Goal: Task Accomplishment & Management: Complete application form

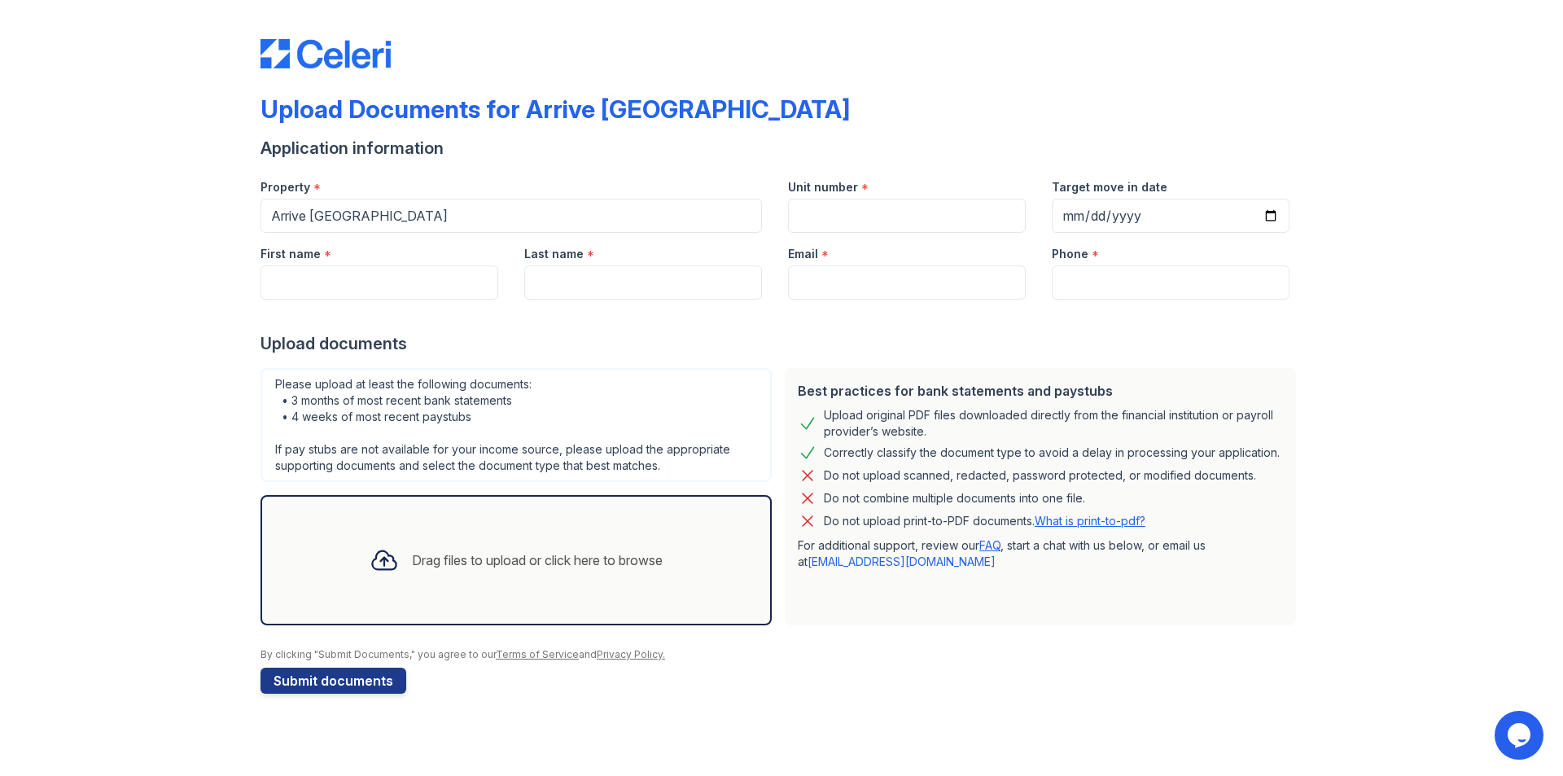
drag, startPoint x: 861, startPoint y: 194, endPoint x: 861, endPoint y: 207, distance: 13.0
click at [862, 199] on div "Unit number *" at bounding box center [907, 199] width 264 height 67
click at [860, 210] on input "Unit number" at bounding box center [907, 216] width 238 height 34
type input "6223E"
click at [1111, 222] on input "Target move in date" at bounding box center [1171, 216] width 238 height 34
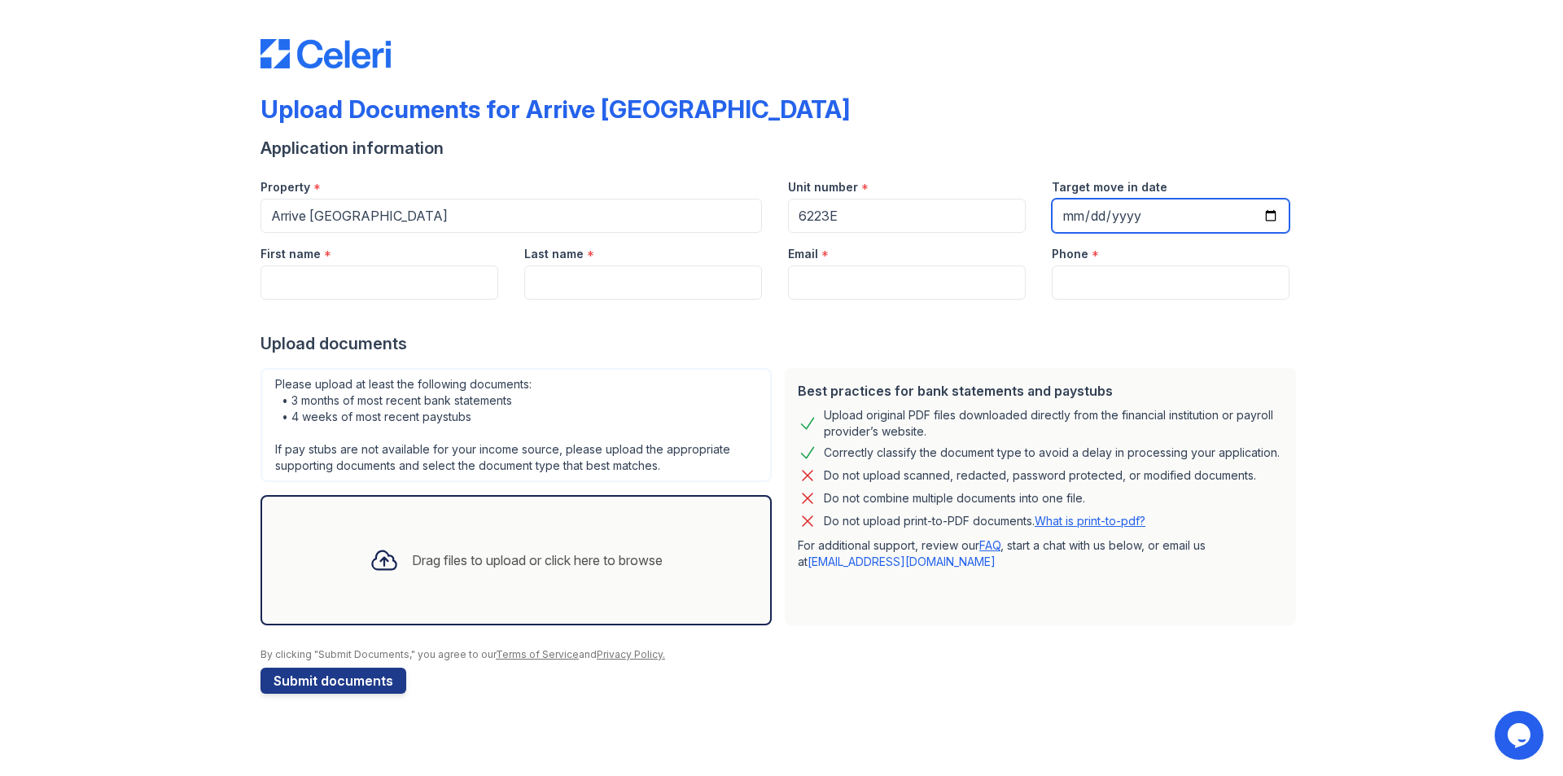
click at [1268, 216] on input "Target move in date" at bounding box center [1171, 216] width 238 height 34
type input "[DATE]"
click at [358, 274] on input "First name" at bounding box center [380, 282] width 238 height 34
type input "[PERSON_NAME]"
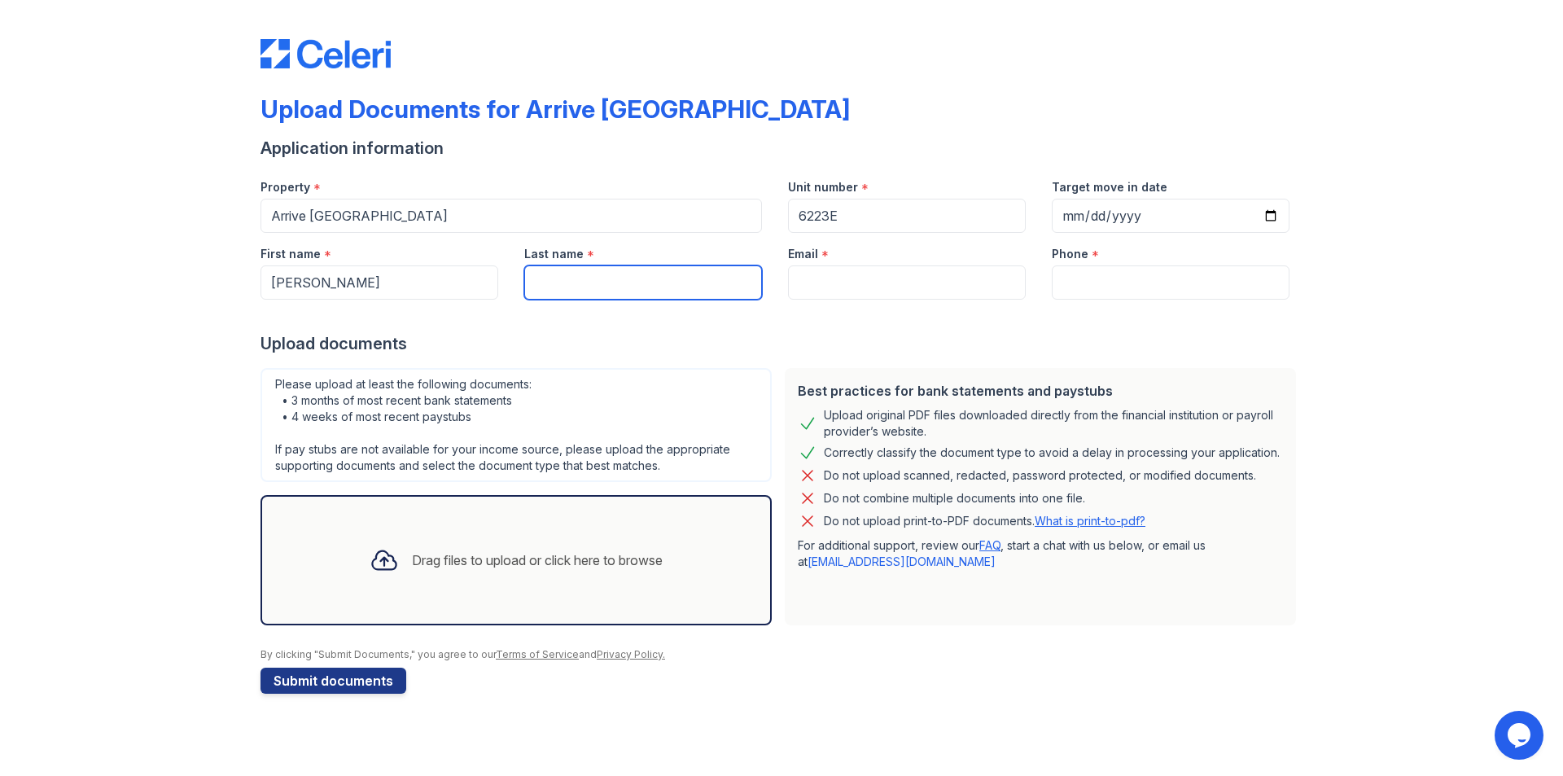
type input "[PERSON_NAME]"
type input "[EMAIL_ADDRESS][DOMAIN_NAME]"
type input "8477088050"
click at [465, 537] on div "Drag files to upload or click here to browse" at bounding box center [516, 560] width 319 height 55
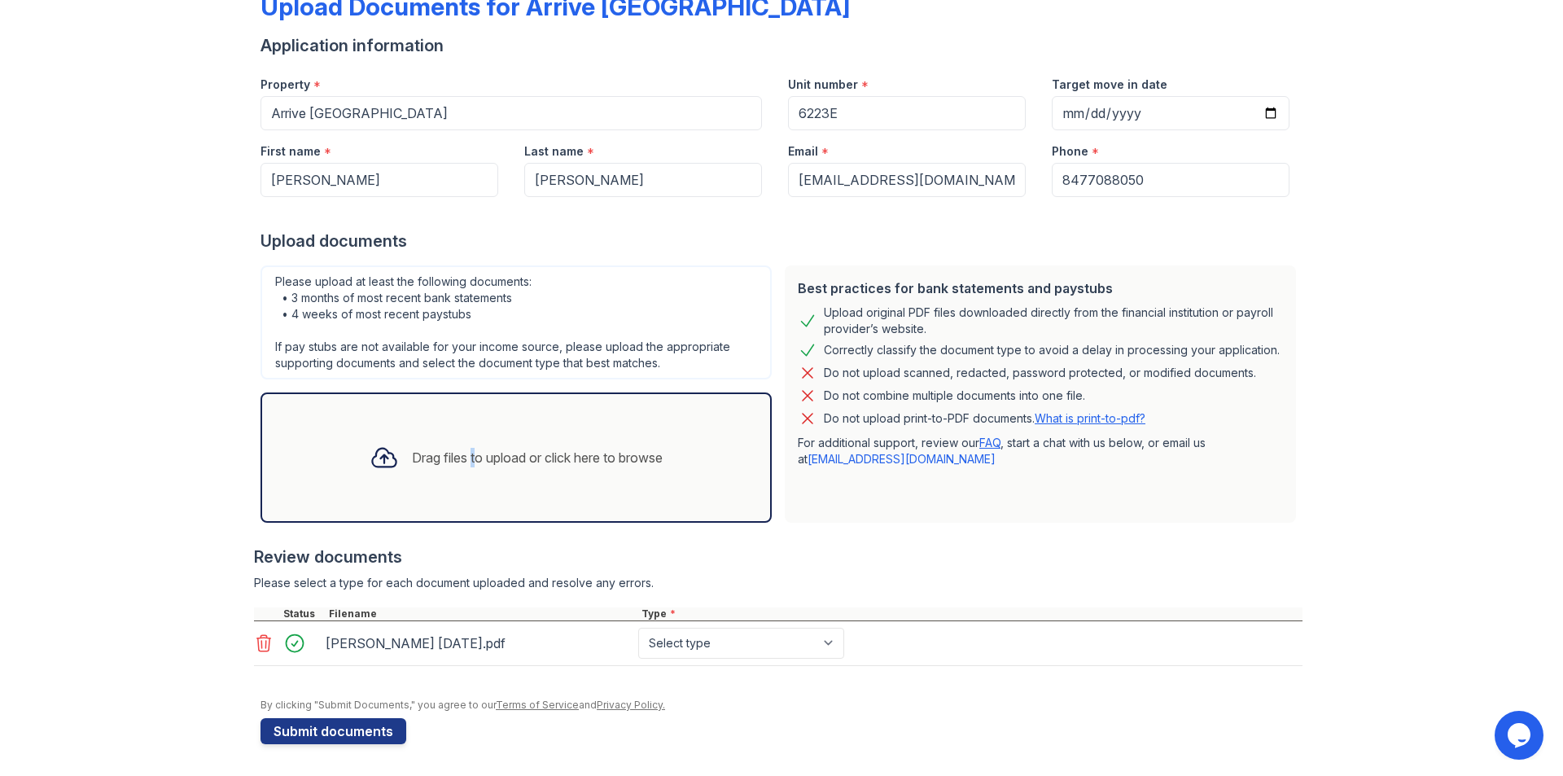
scroll to position [103, 0]
click at [714, 633] on select "Select type Paystub Bank Statement Offer Letter Tax Documents Benefit Award Let…" at bounding box center [741, 642] width 206 height 31
select select "bank_statement"
click at [638, 627] on select "Select type Paystub Bank Statement Offer Letter Tax Documents Benefit Award Let…" at bounding box center [741, 642] width 206 height 31
click at [497, 463] on div "Drag files to upload or click here to browse" at bounding box center [537, 457] width 251 height 20
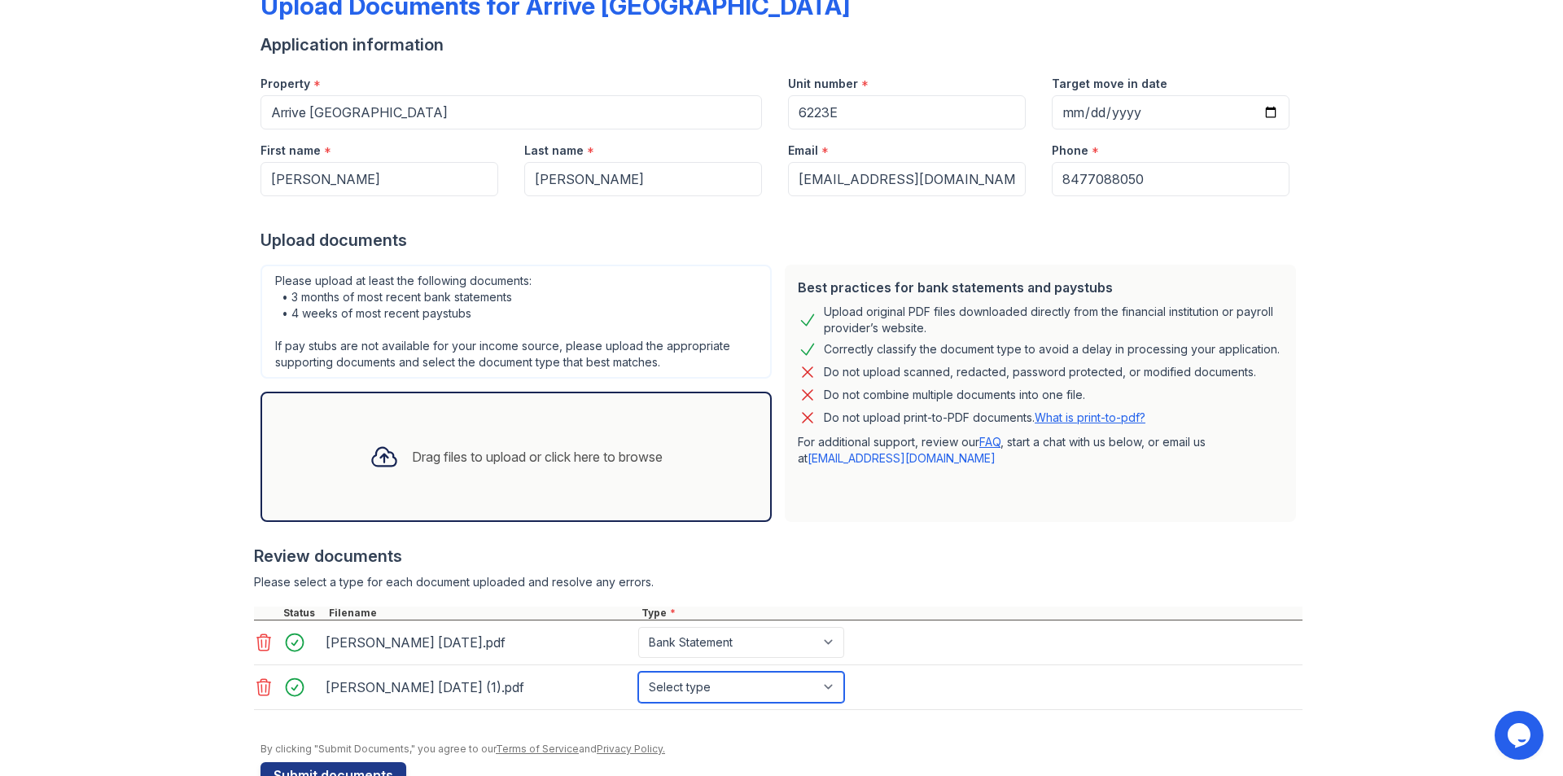
click at [769, 690] on select "Select type Paystub Bank Statement Offer Letter Tax Documents Benefit Award Let…" at bounding box center [741, 687] width 206 height 31
select select "bank_statement"
click at [638, 672] on select "Select type Paystub Bank Statement Offer Letter Tax Documents Benefit Award Let…" at bounding box center [741, 687] width 206 height 31
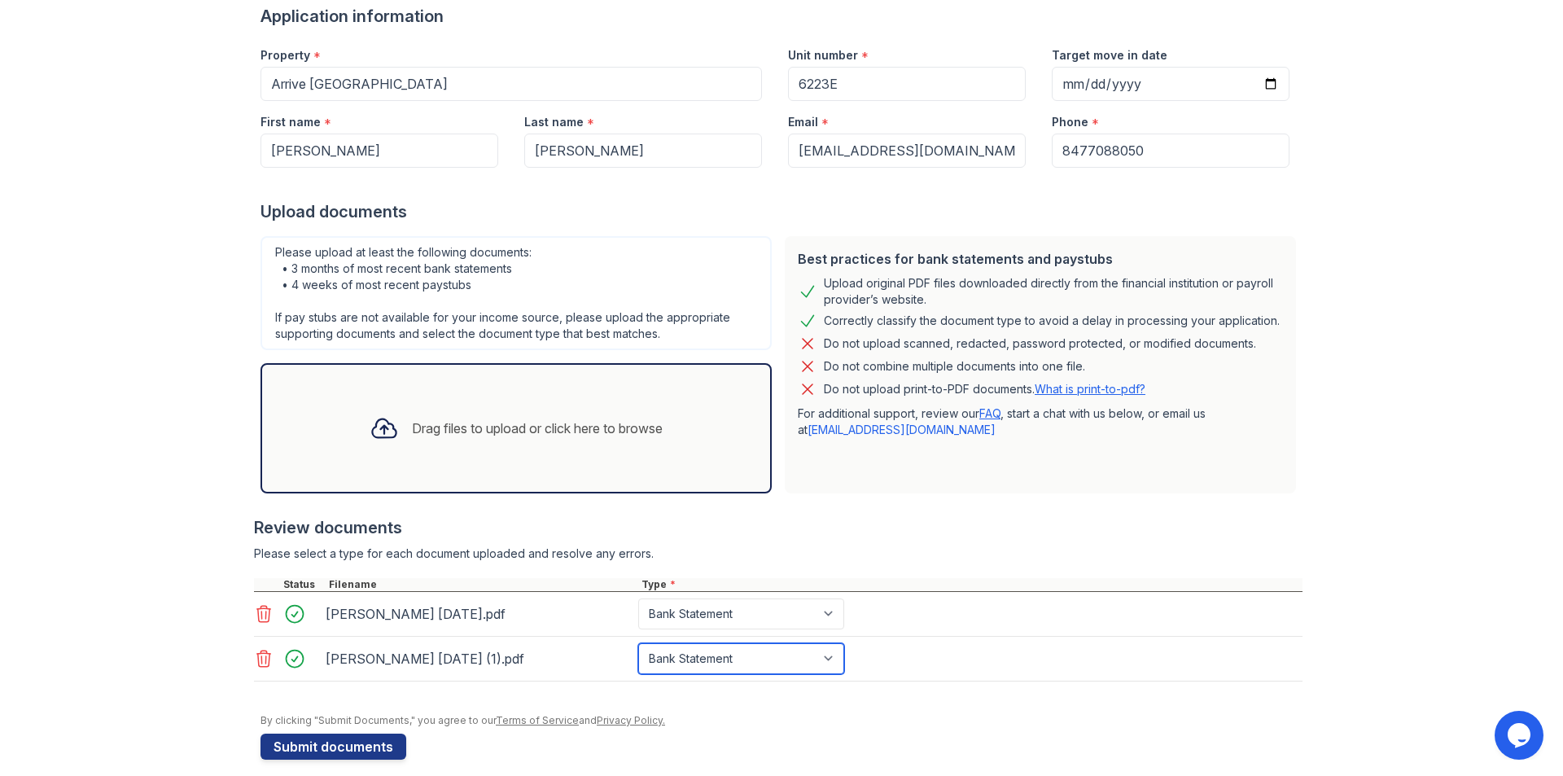
scroll to position [148, 0]
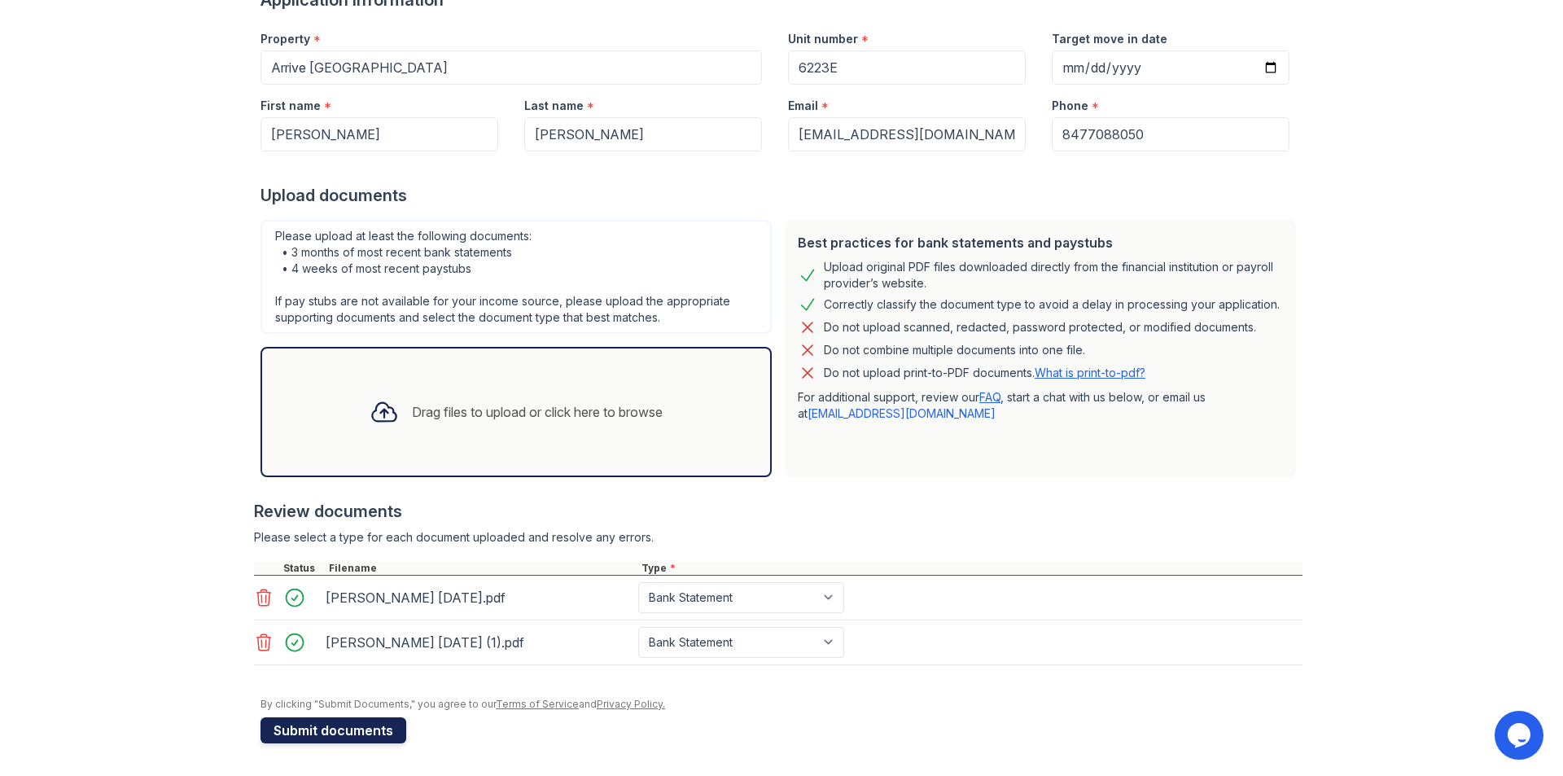
click at [366, 730] on button "Submit documents" at bounding box center [334, 730] width 146 height 26
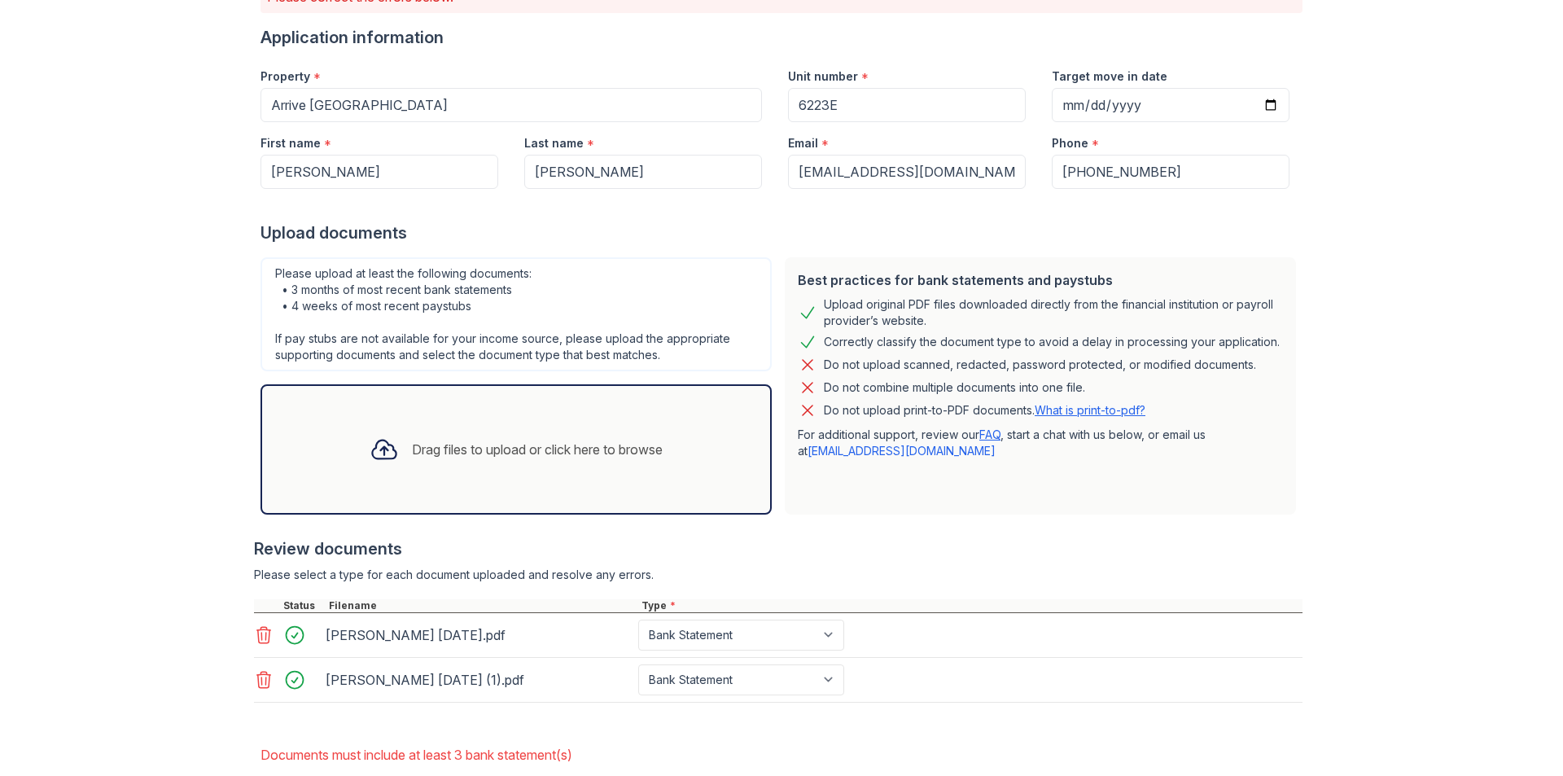
scroll to position [246, 0]
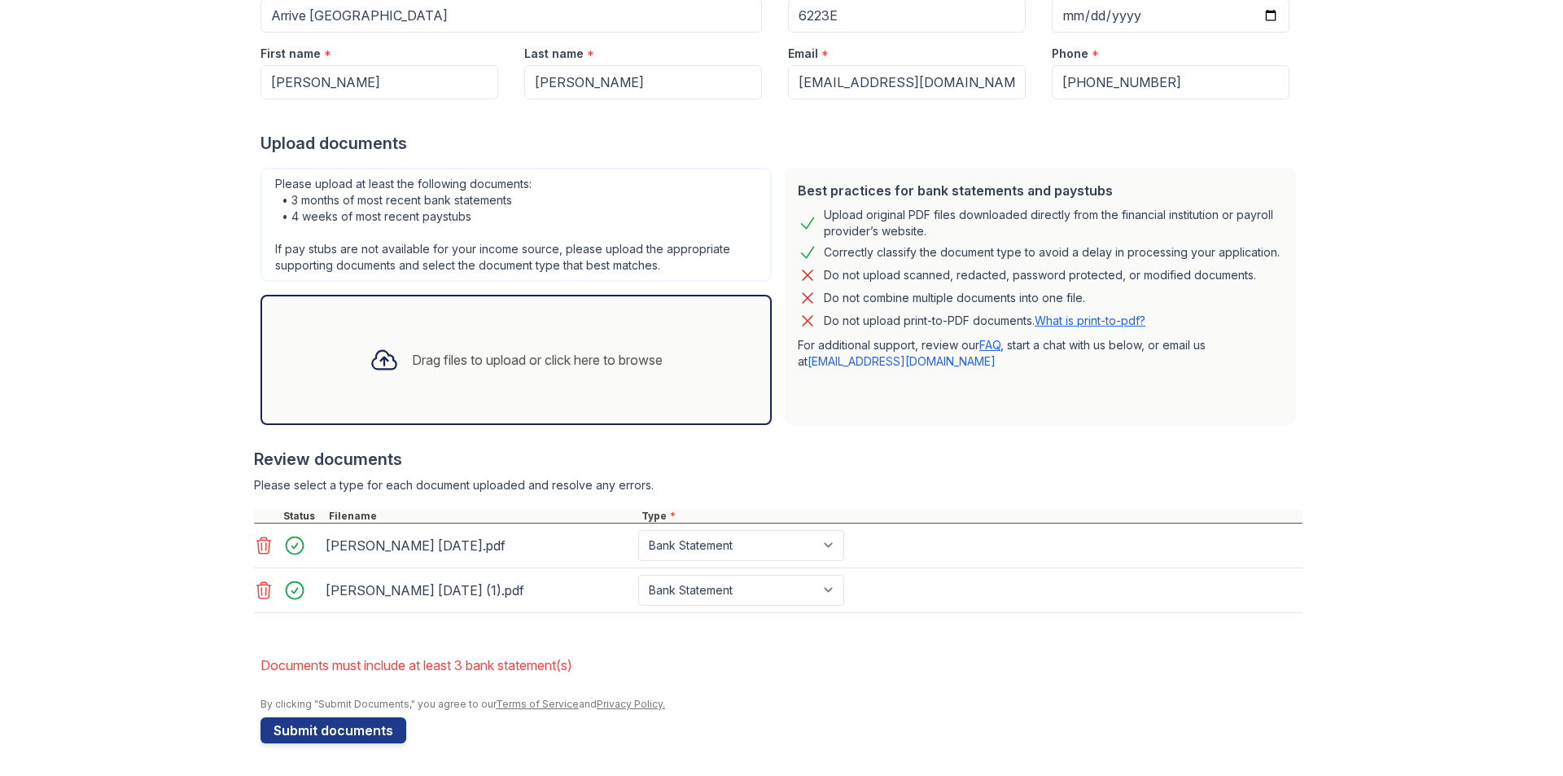
click at [554, 373] on div "Drag files to upload or click here to browse" at bounding box center [516, 359] width 319 height 55
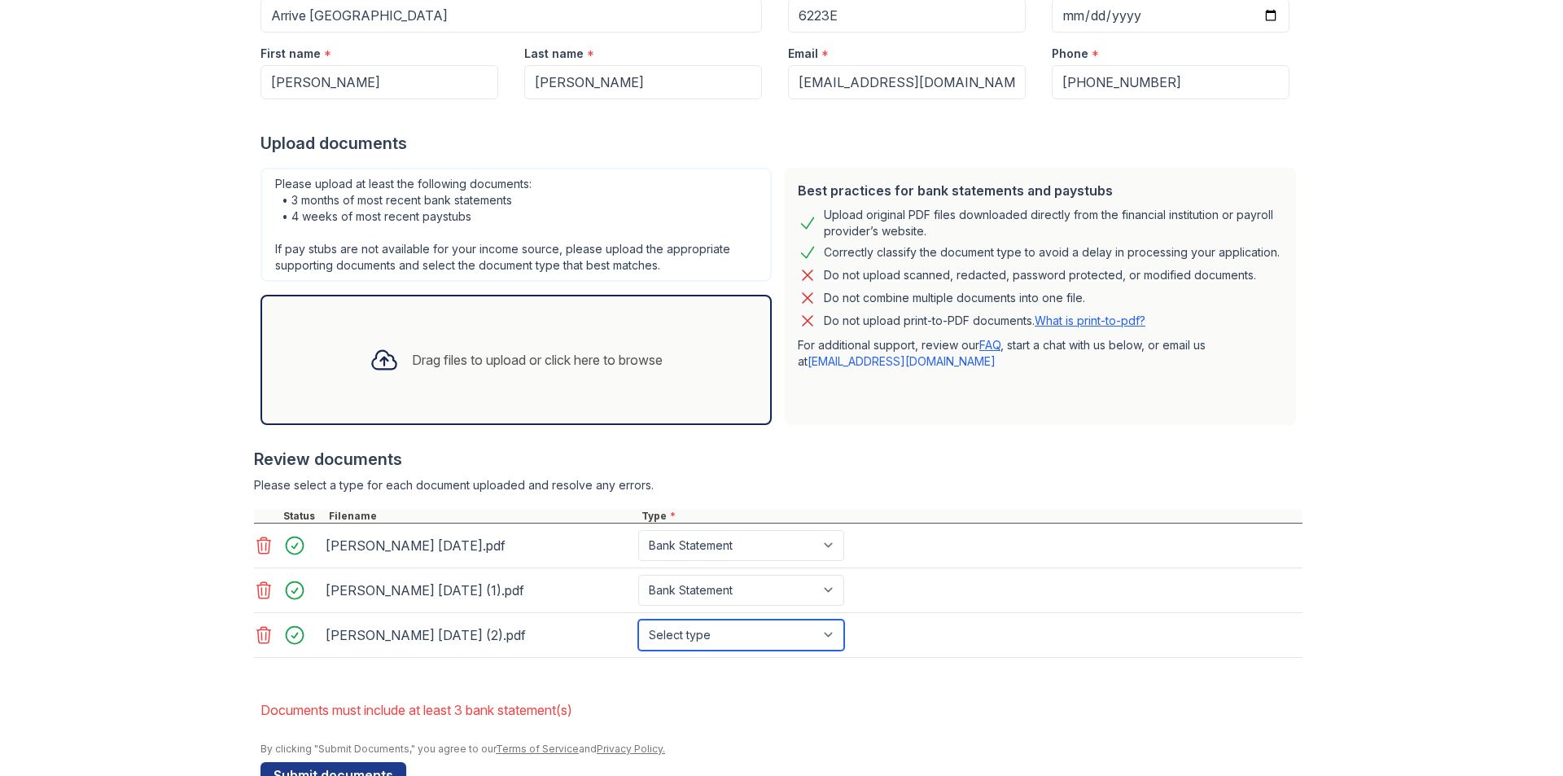
click at [801, 636] on select "Select type Paystub Bank Statement Offer Letter Tax Documents Benefit Award Let…" at bounding box center [741, 635] width 206 height 31
select select "bank_statement"
click at [638, 620] on select "Select type Paystub Bank Statement Offer Letter Tax Documents Benefit Award Let…" at bounding box center [741, 635] width 206 height 31
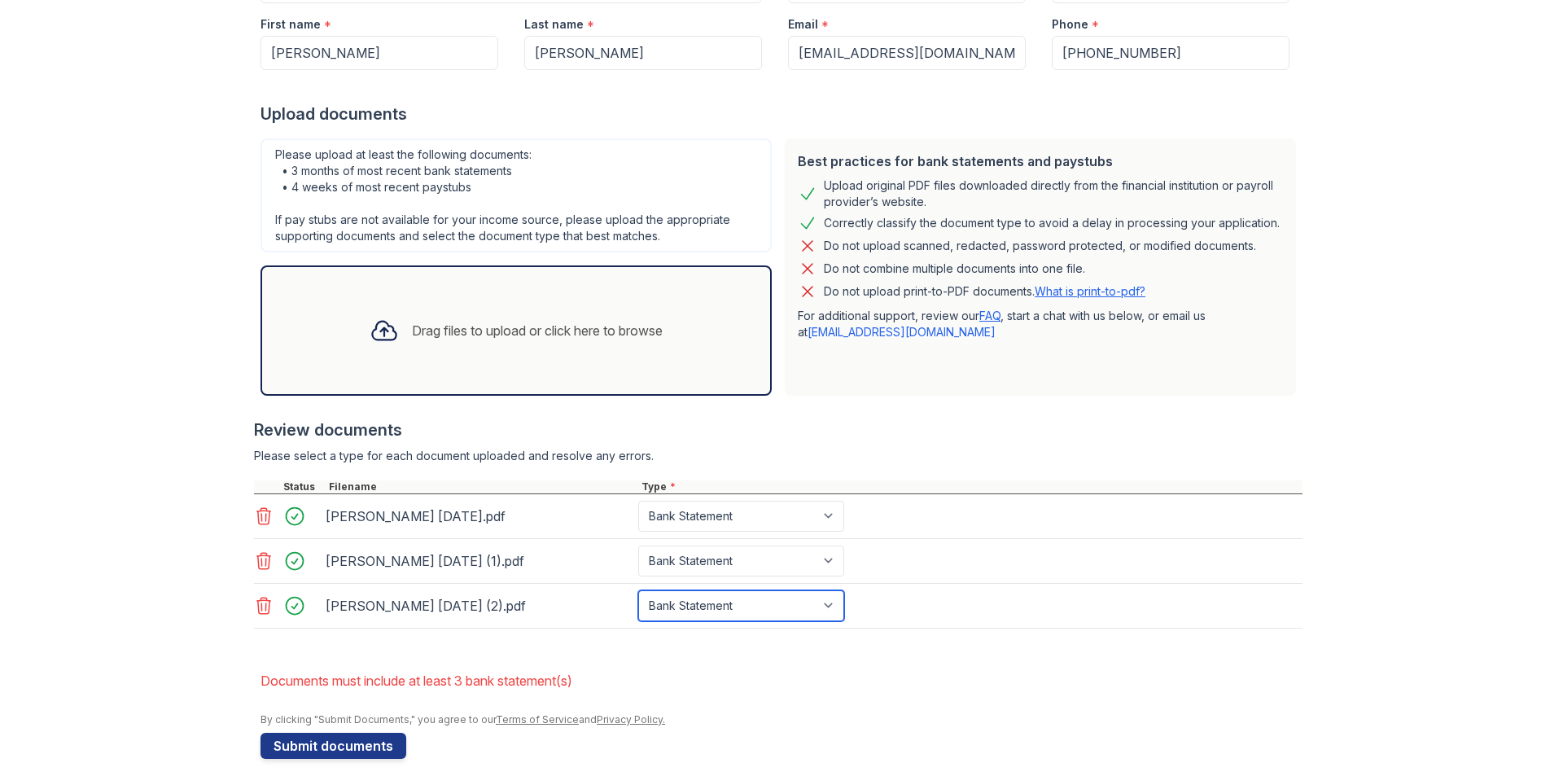
scroll to position [291, 0]
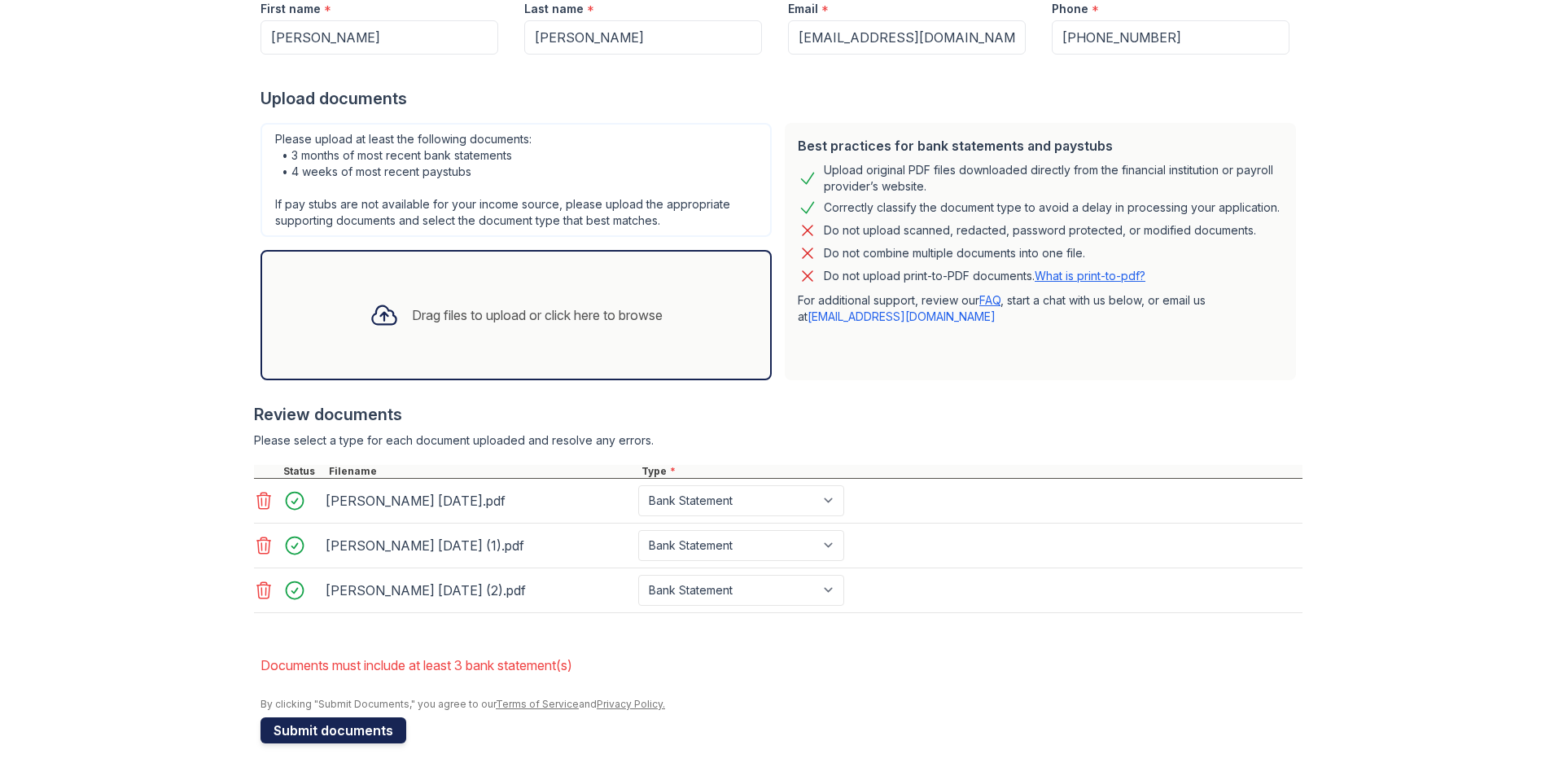
click at [370, 732] on button "Submit documents" at bounding box center [334, 730] width 146 height 26
